Goal: Task Accomplishment & Management: Use online tool/utility

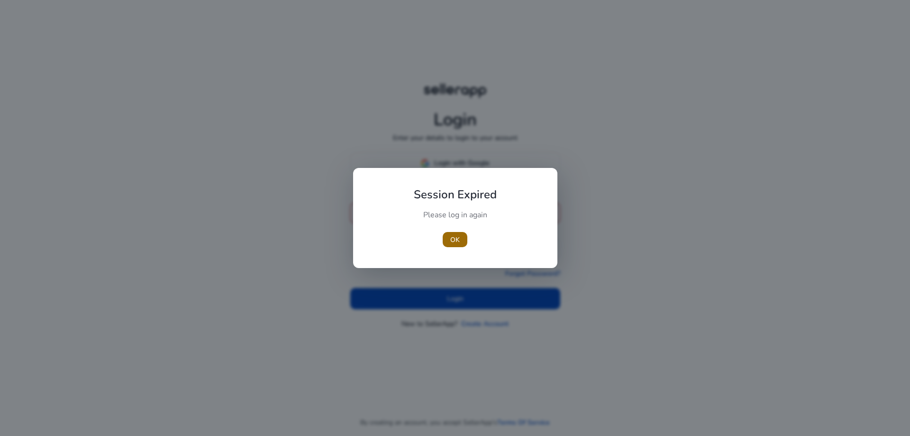
type input "**********"
click at [459, 236] on span "OK" at bounding box center [454, 240] width 9 height 10
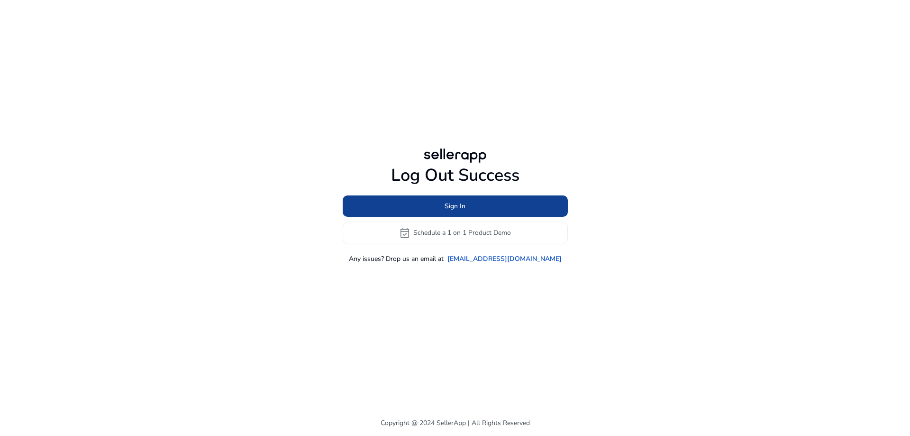
click at [458, 205] on span "Sign In" at bounding box center [455, 206] width 21 height 10
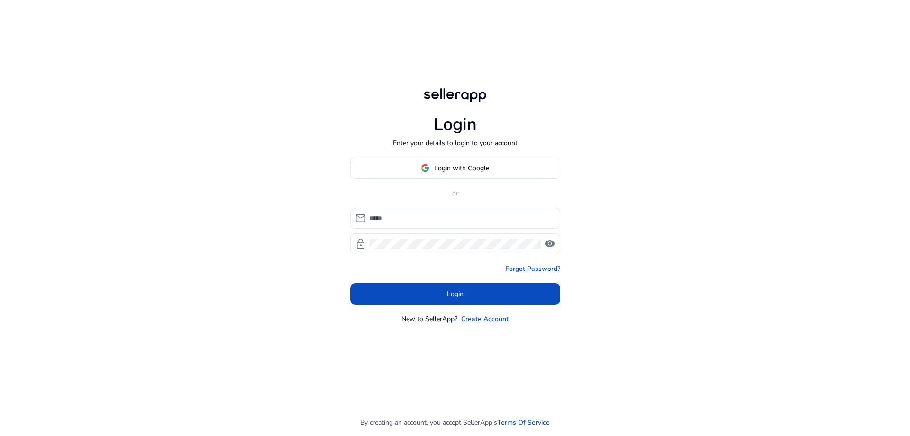
type input "**********"
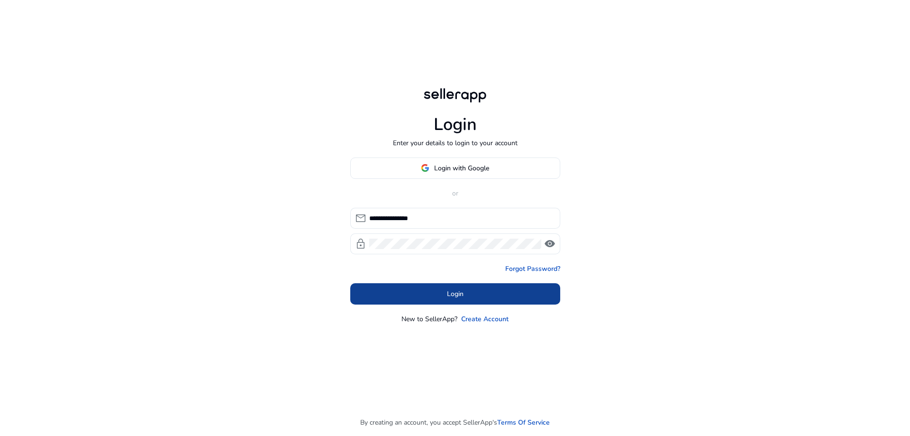
click at [467, 296] on span at bounding box center [455, 293] width 210 height 23
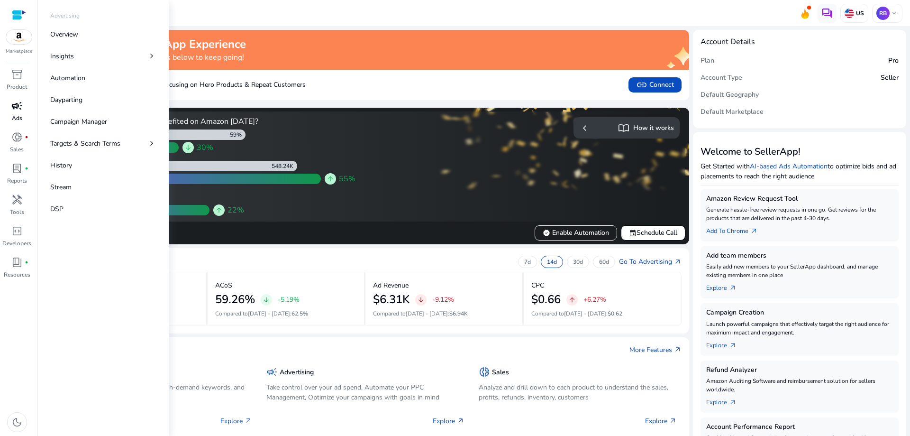
click at [17, 114] on p "Ads" at bounding box center [17, 118] width 10 height 9
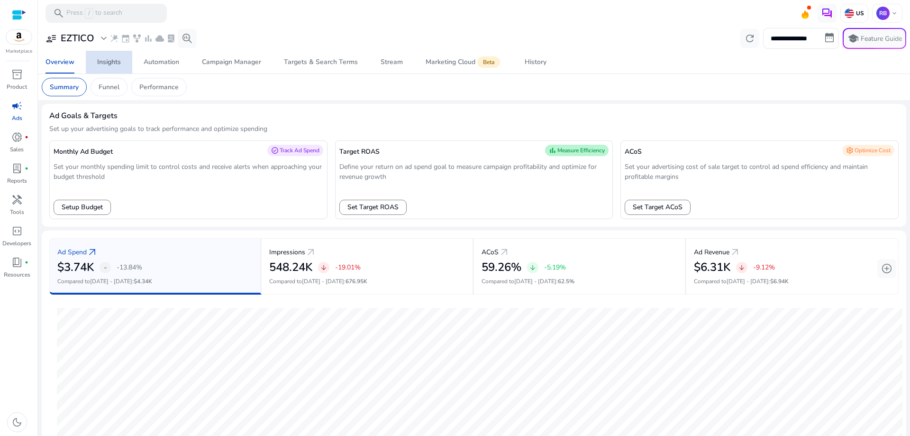
click at [115, 64] on div "Insights" at bounding box center [109, 62] width 24 height 7
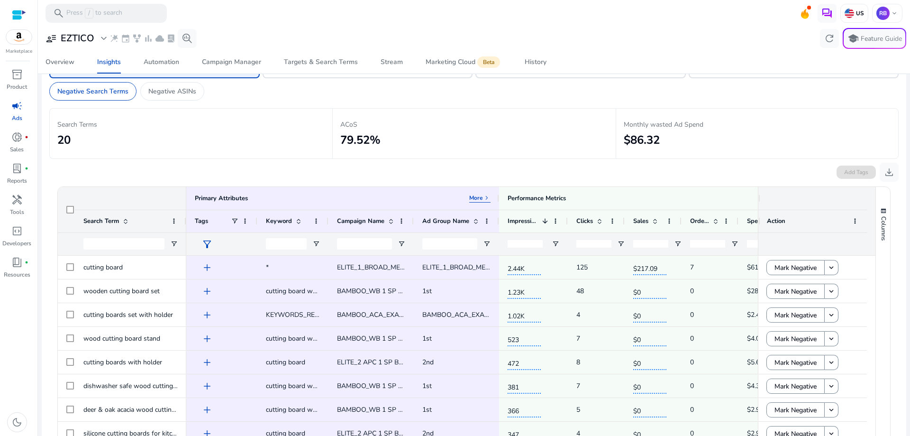
scroll to position [95, 0]
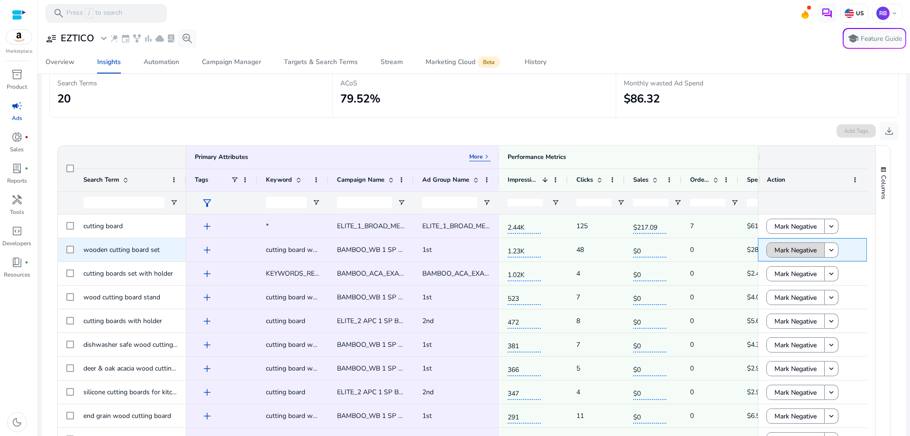
click at [770, 248] on span at bounding box center [795, 250] width 57 height 23
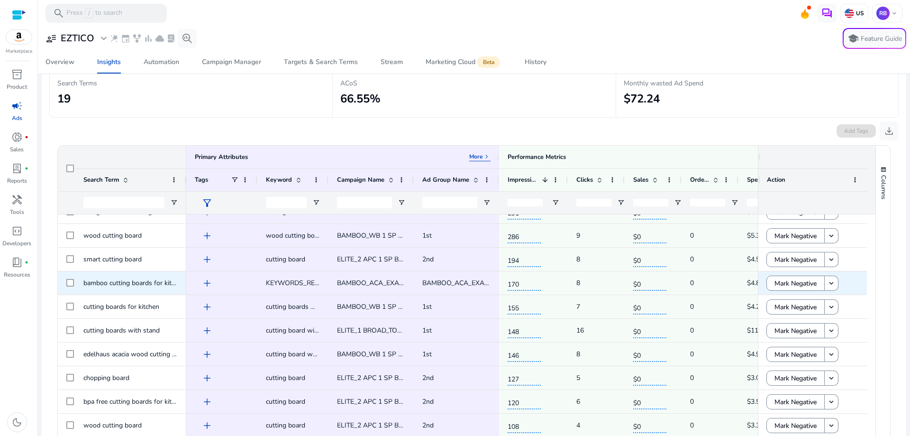
scroll to position [0, 0]
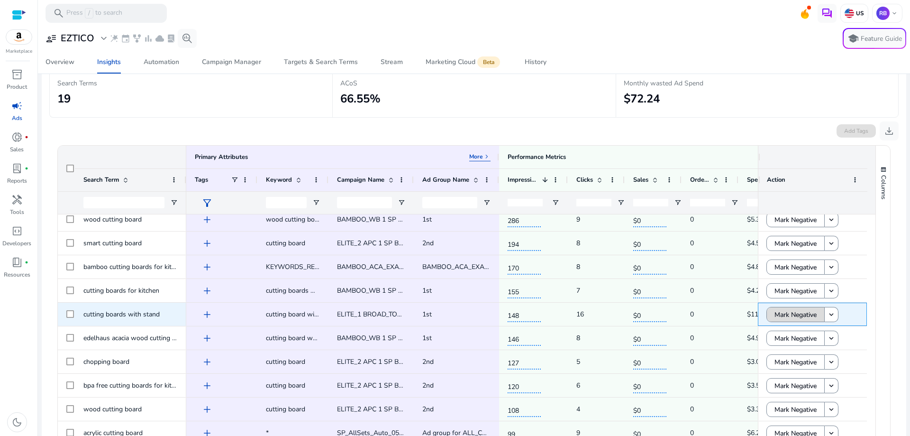
click at [768, 314] on span at bounding box center [795, 314] width 57 height 23
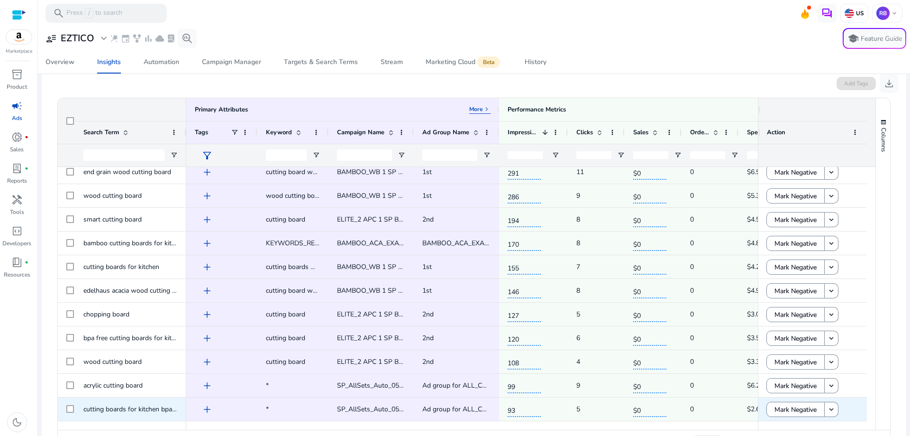
scroll to position [179, 0]
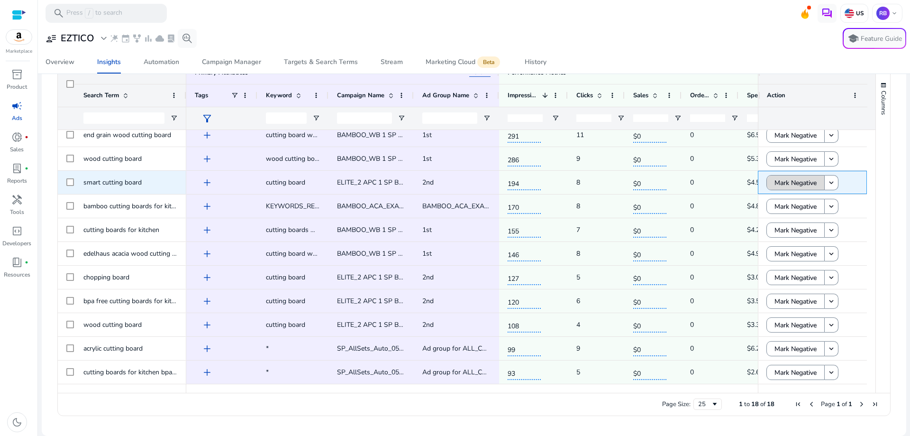
click at [787, 188] on span "Mark Negative" at bounding box center [796, 182] width 42 height 19
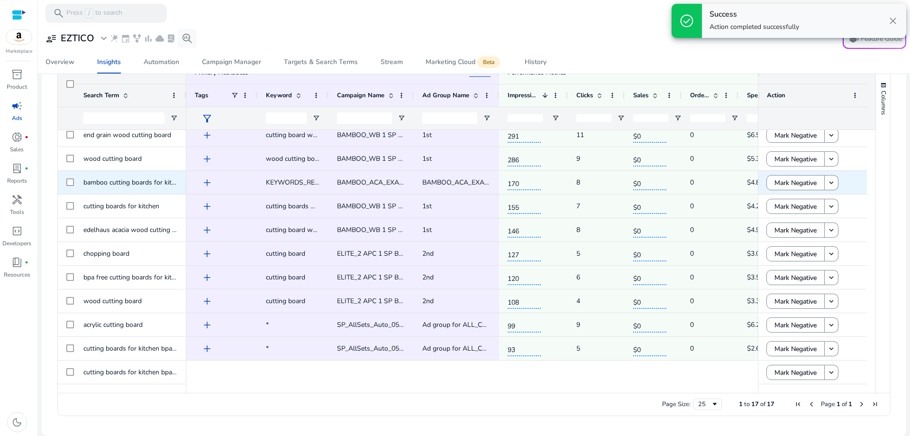
scroll to position [149, 0]
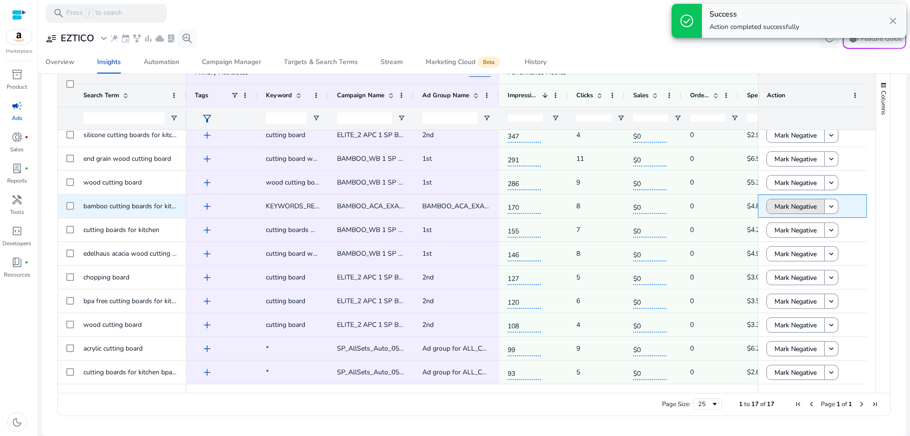
click at [782, 204] on span "Mark Negative" at bounding box center [796, 206] width 42 height 19
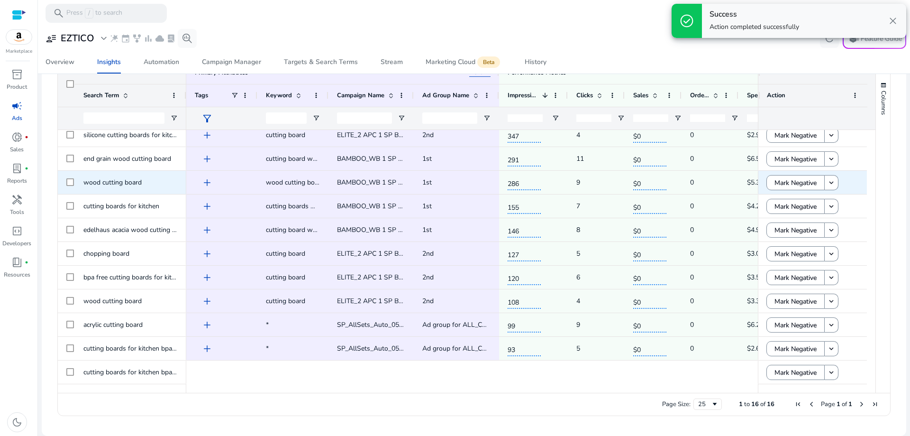
scroll to position [125, 0]
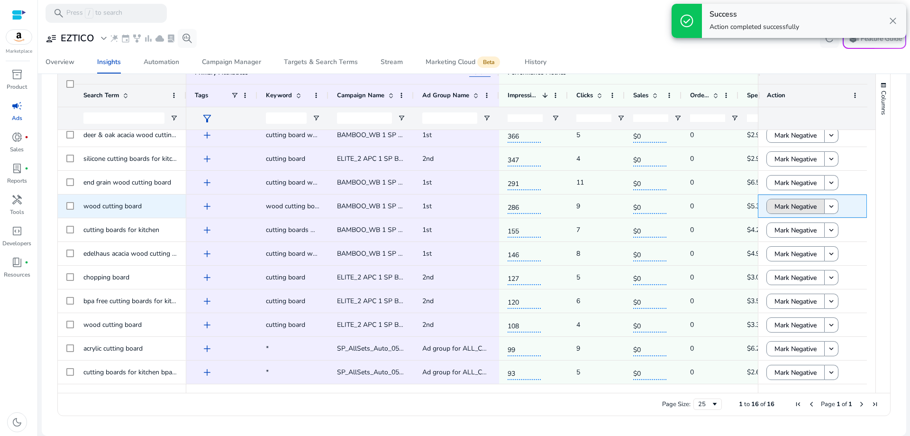
click at [782, 204] on span "Mark Negative" at bounding box center [796, 206] width 42 height 19
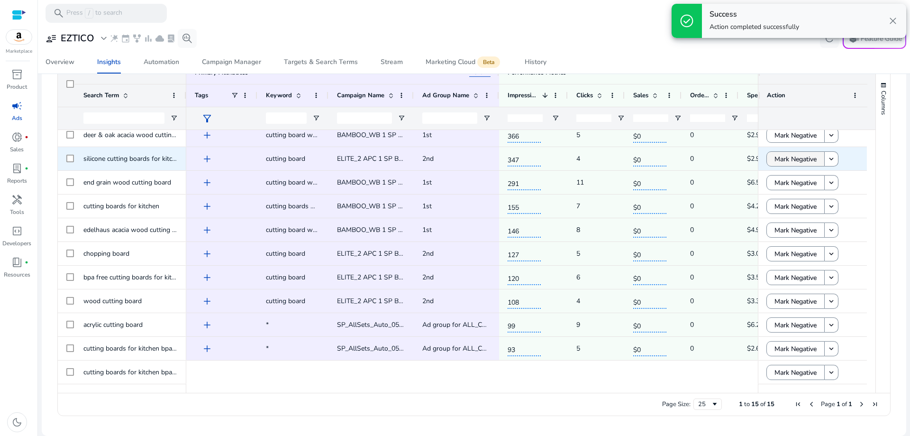
scroll to position [101, 0]
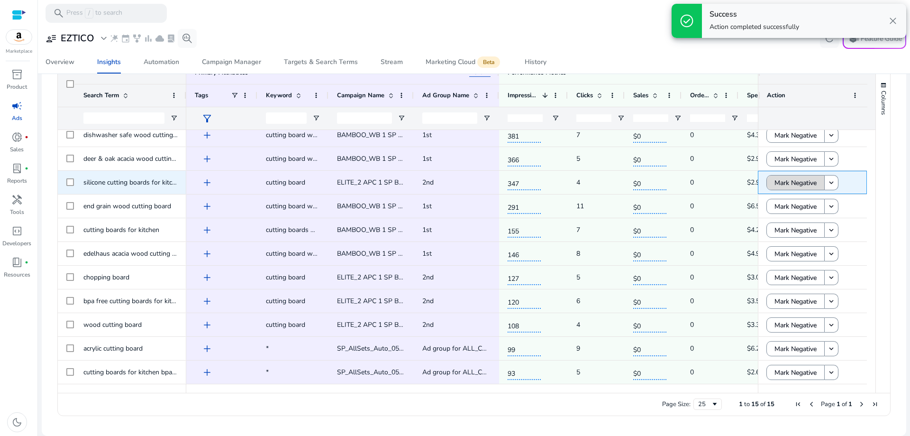
click at [782, 186] on span "Mark Negative" at bounding box center [796, 182] width 42 height 19
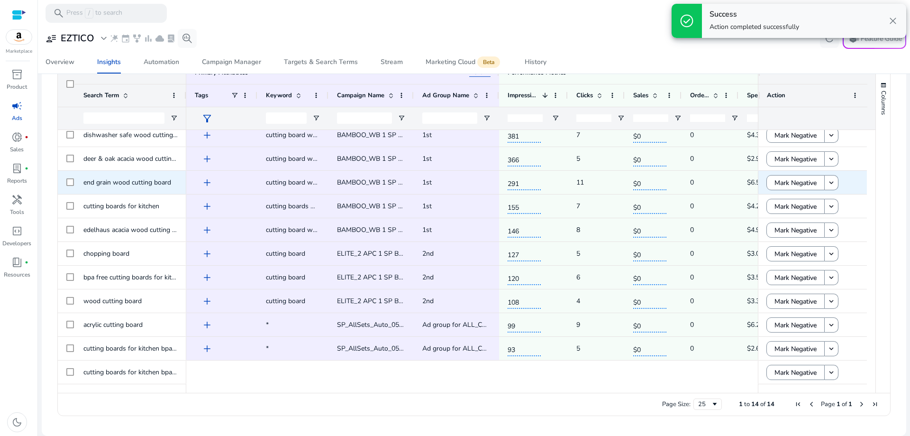
scroll to position [78, 0]
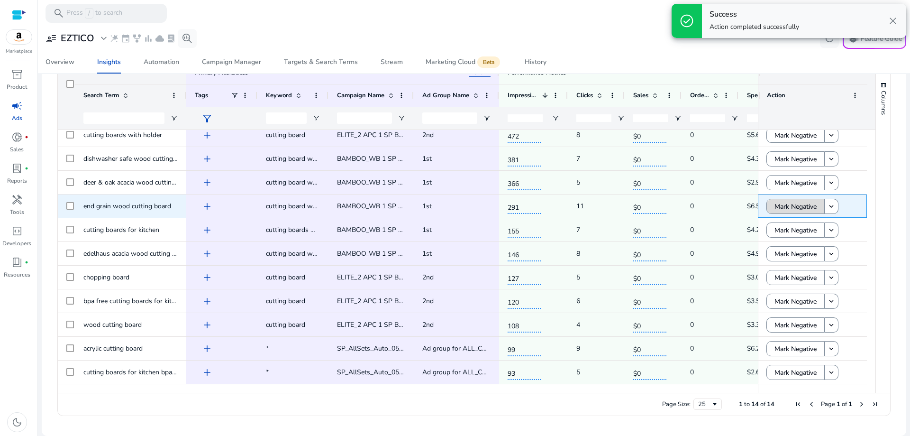
click at [775, 209] on span "Mark Negative" at bounding box center [796, 206] width 42 height 19
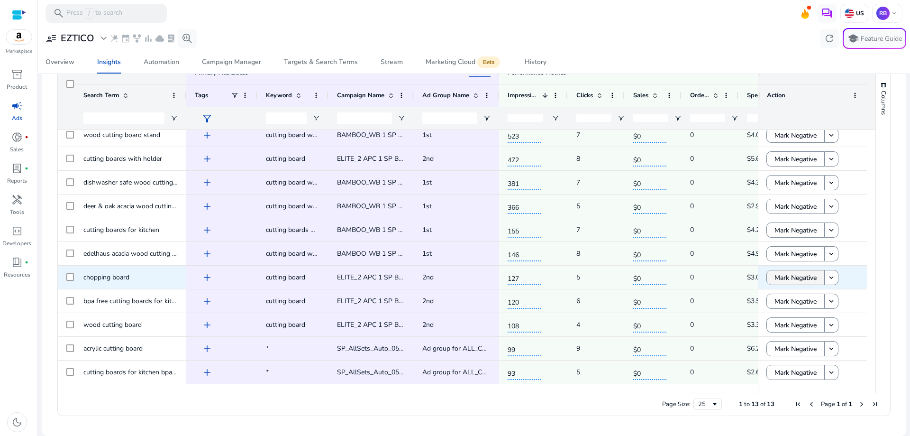
scroll to position [29, 0]
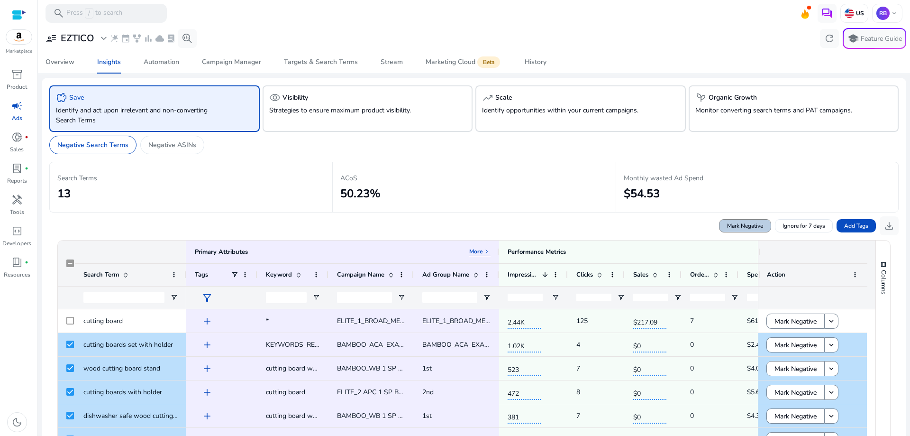
click at [758, 228] on span "Mark Negative" at bounding box center [745, 225] width 36 height 9
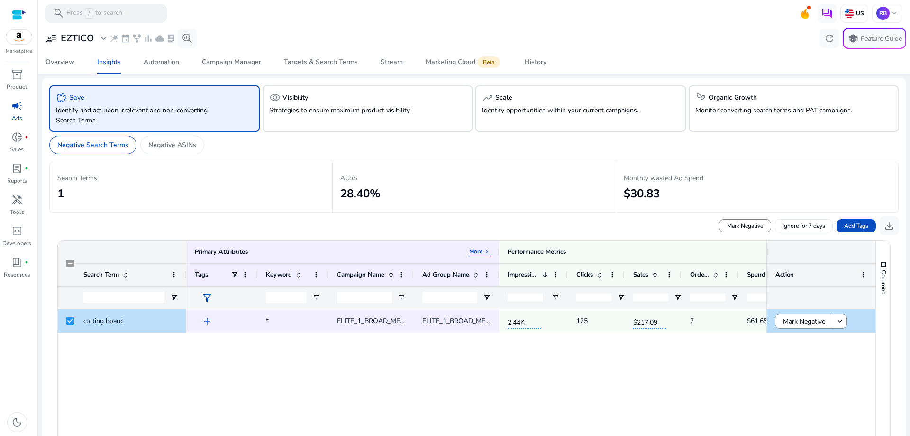
click at [511, 384] on div "add * ELITE_1_BROAD_MEXICO ELITE_1_BROAD_MEXICO 2.44K 125 $217.09 7 $61.65 $0.4…" at bounding box center [476, 436] width 580 height 254
click at [66, 319] on div at bounding box center [66, 320] width 17 height 23
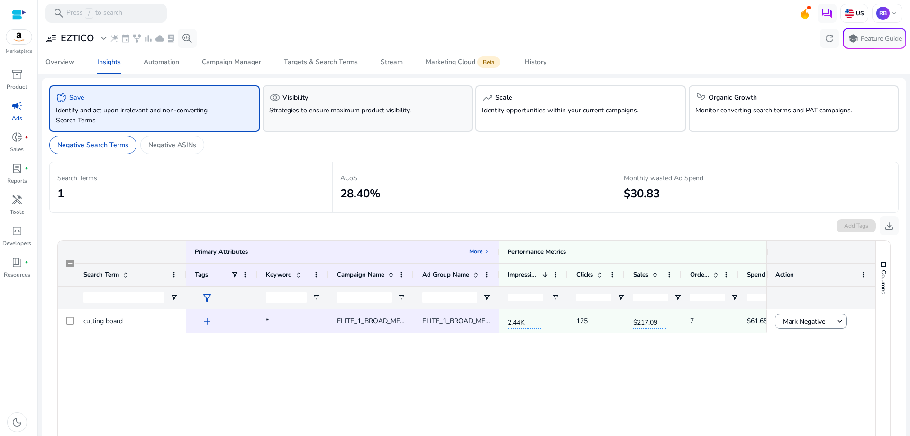
click at [294, 95] on h5 "Visibility" at bounding box center [296, 98] width 26 height 8
